Goal: Task Accomplishment & Management: Use online tool/utility

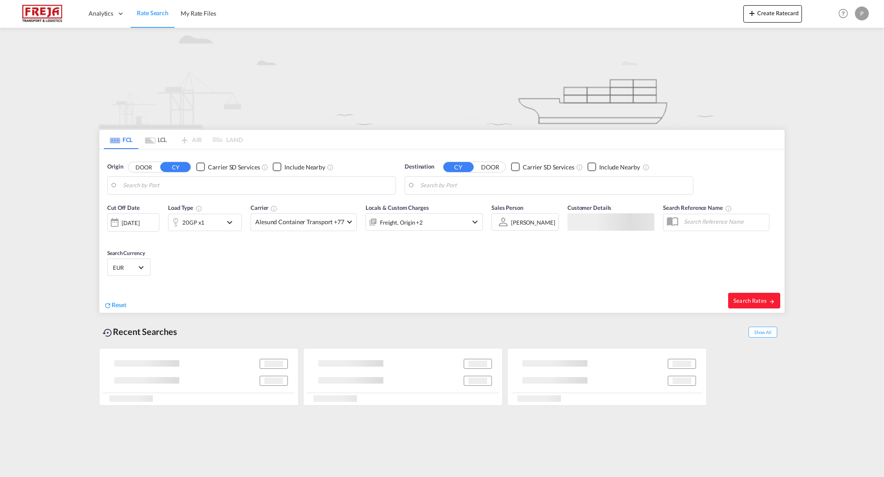
type input "Haiphong, VNHPH"
type input "[GEOGRAPHIC_DATA], [GEOGRAPHIC_DATA]"
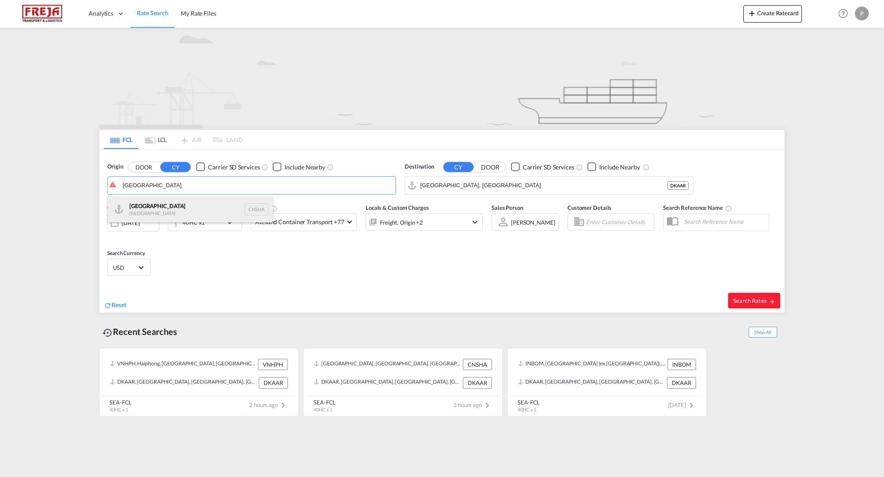
click at [171, 204] on div "Shanghai [GEOGRAPHIC_DATA] CNSHA" at bounding box center [190, 209] width 165 height 26
type input "[GEOGRAPHIC_DATA], [GEOGRAPHIC_DATA]"
click at [769, 303] on md-icon "icon-arrow-right" at bounding box center [772, 301] width 6 height 6
type input "CNSHA to DKAAR / [DATE]"
